Goal: Register for event/course

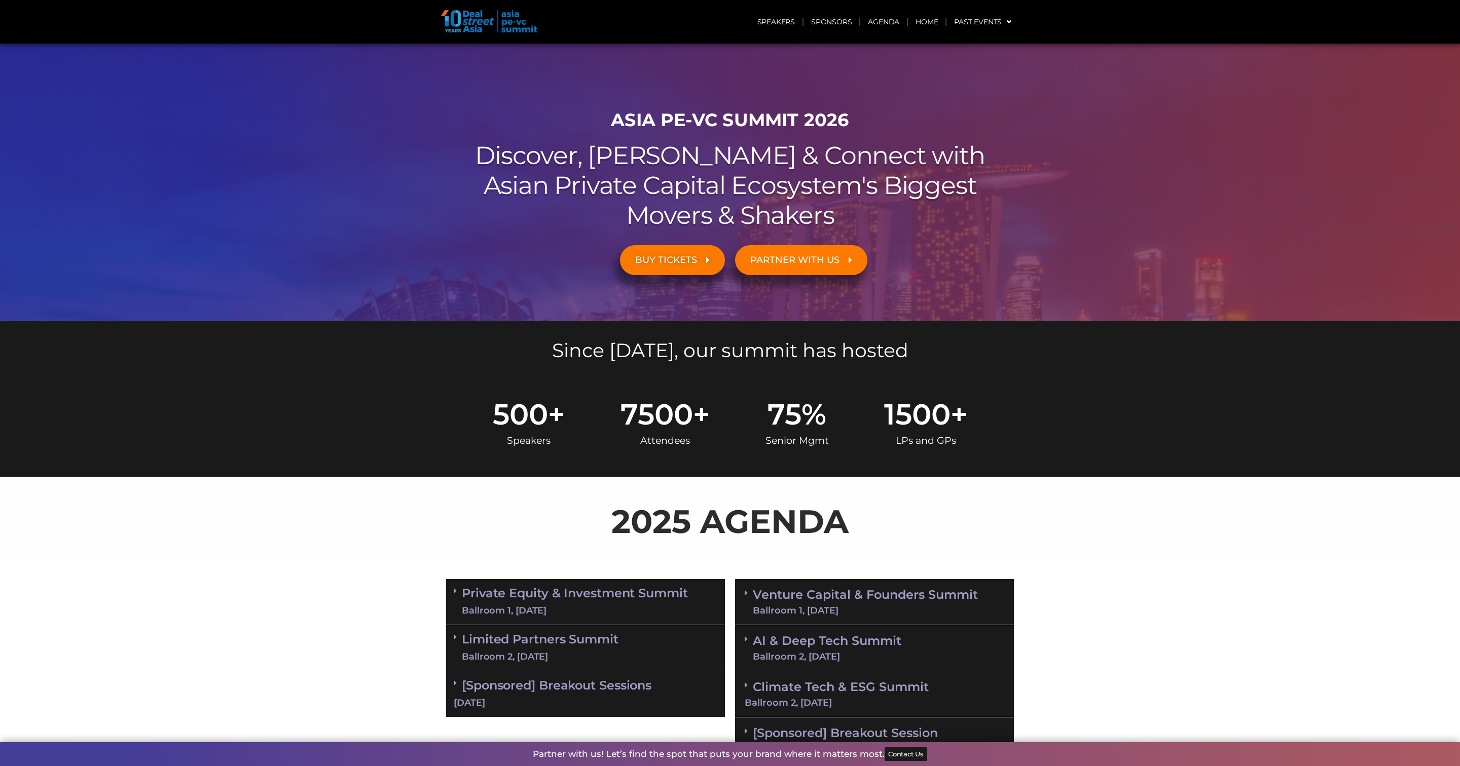
click at [779, 637] on link "AI & Deep Tech Summit Ballroom 2, [DATE]" at bounding box center [827, 648] width 148 height 26
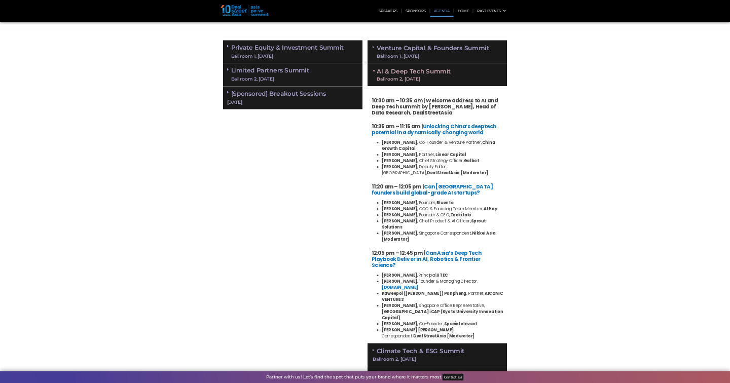
scroll to position [497, 0]
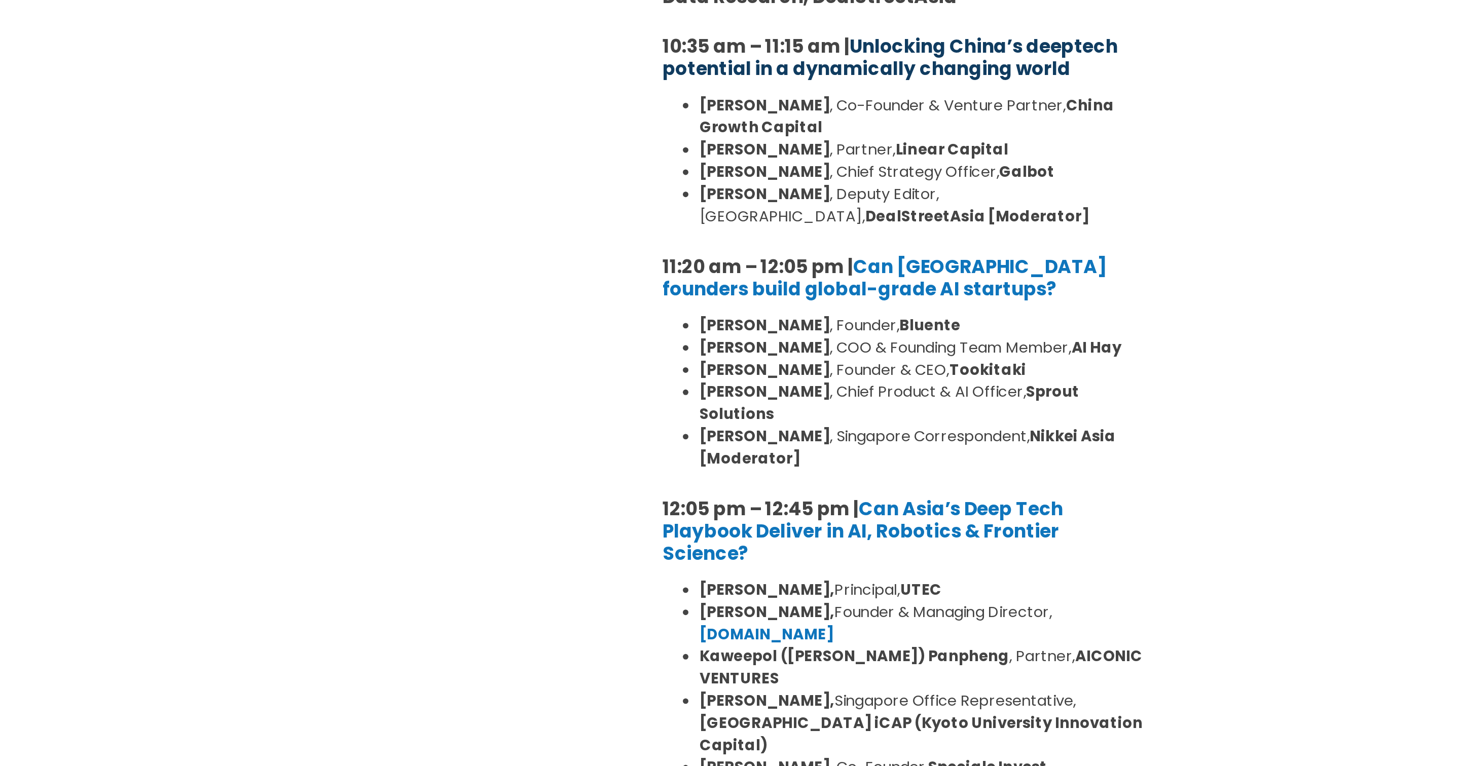
click at [872, 263] on link "Unlocking China’s deeptech potential in a dynamically changing world" at bounding box center [866, 261] width 249 height 26
